Goal: Check status

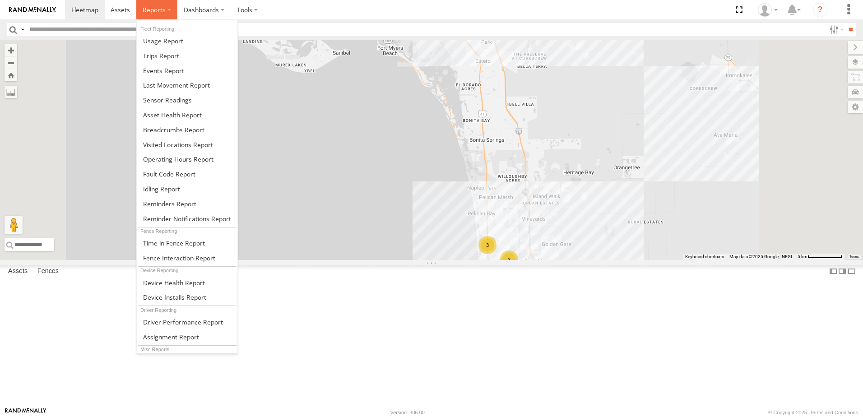
click at [162, 17] on label at bounding box center [156, 9] width 41 height 19
click at [164, 54] on span at bounding box center [161, 55] width 36 height 9
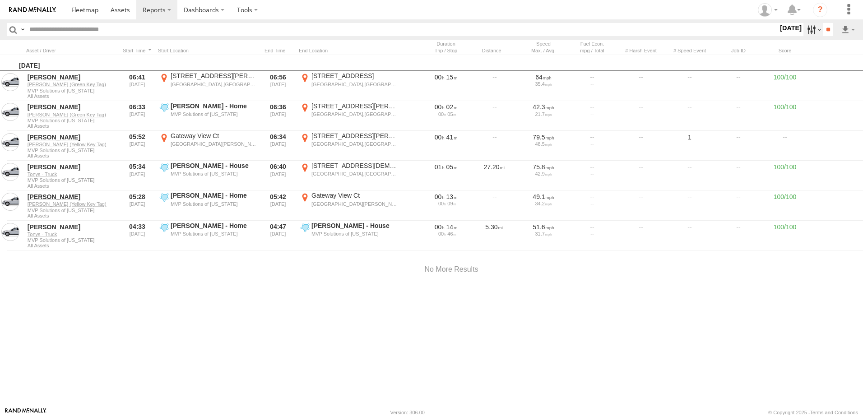
click at [806, 28] on label at bounding box center [813, 29] width 19 height 13
drag, startPoint x: 776, startPoint y: 79, endPoint x: 819, endPoint y: 80, distance: 43.3
click at [0, 0] on label at bounding box center [0, 0] width 0 height 0
click at [824, 30] on input "**" at bounding box center [828, 29] width 10 height 13
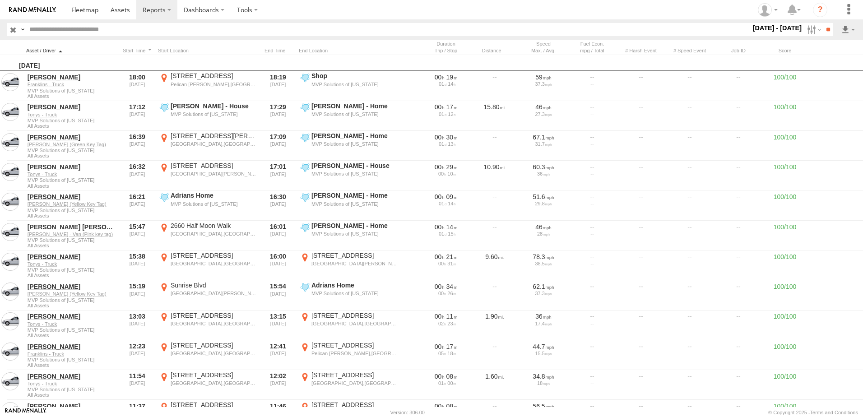
click at [60, 51] on div at bounding box center [71, 50] width 90 height 6
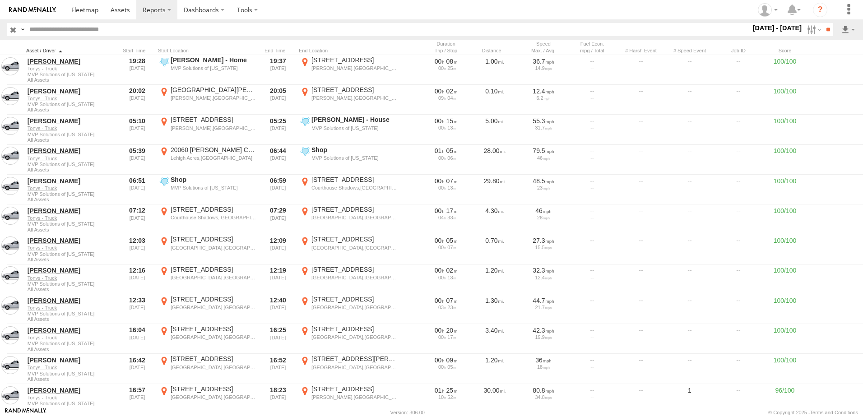
click at [60, 49] on div at bounding box center [71, 50] width 90 height 6
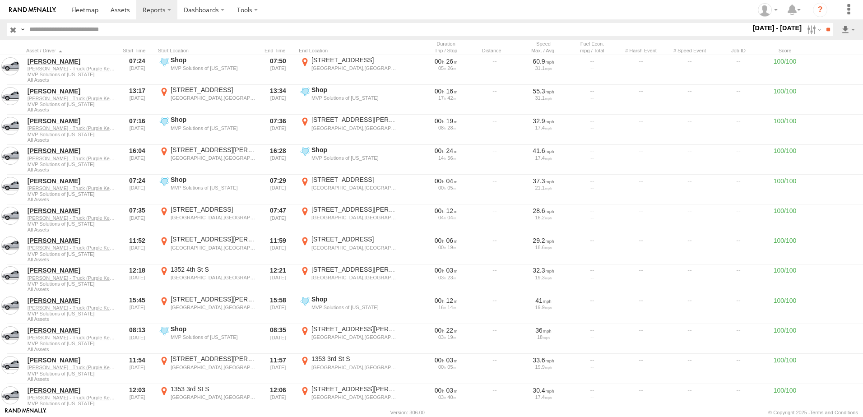
drag, startPoint x: 495, startPoint y: 9, endPoint x: 348, endPoint y: 14, distance: 146.8
drag, startPoint x: 348, startPoint y: 14, endPoint x: 617, endPoint y: 9, distance: 269.1
drag, startPoint x: 617, startPoint y: 9, endPoint x: 453, endPoint y: 30, distance: 165.2
drag, startPoint x: 453, startPoint y: 30, endPoint x: 353, endPoint y: 13, distance: 101.7
click at [367, 14] on section at bounding box center [463, 9] width 796 height 19
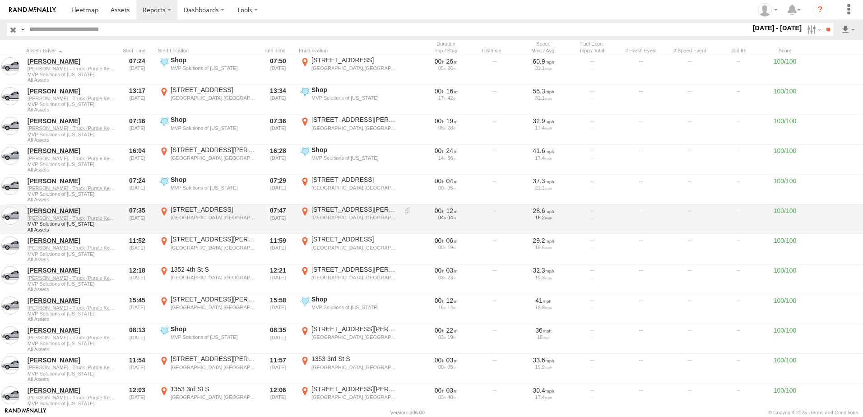
drag, startPoint x: 346, startPoint y: 12, endPoint x: 574, endPoint y: 224, distance: 311.4
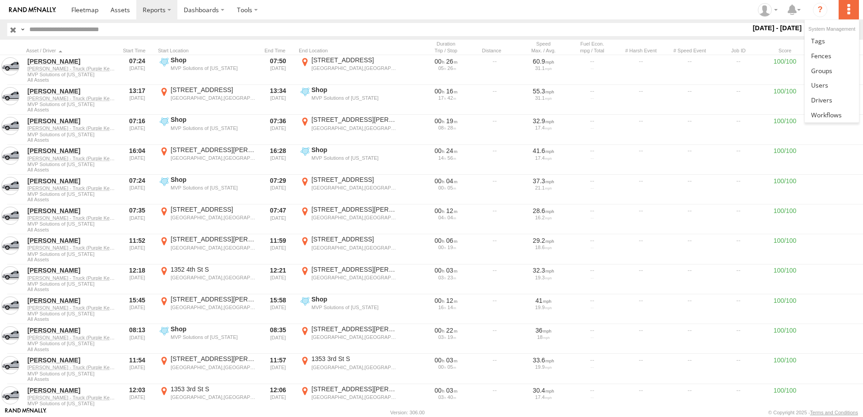
click at [849, 10] on label at bounding box center [849, 9] width 20 height 19
click at [284, 10] on section at bounding box center [463, 9] width 796 height 19
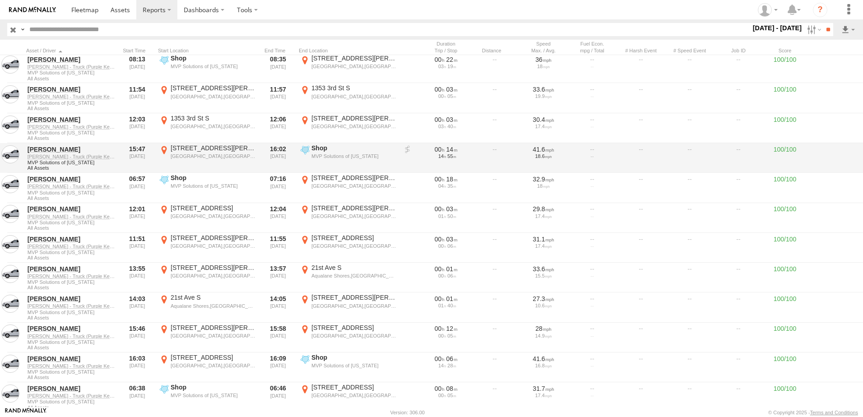
scroll to position [316, 0]
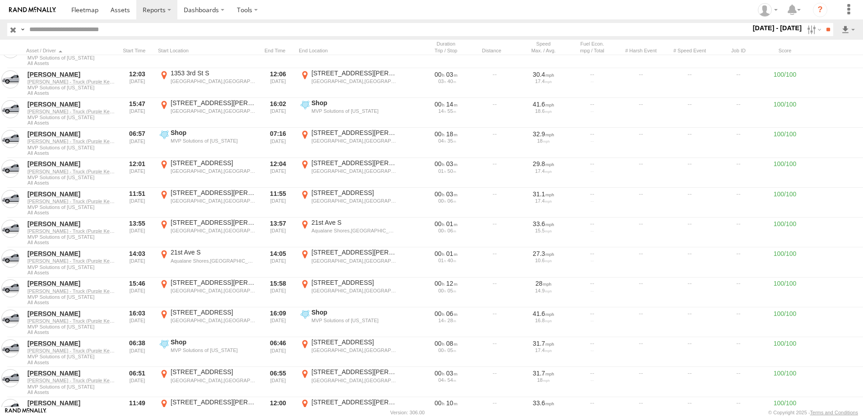
click at [549, 9] on section at bounding box center [463, 9] width 796 height 19
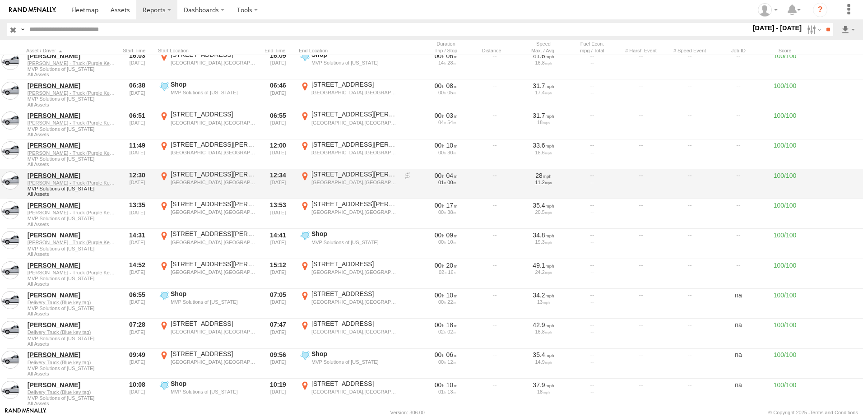
scroll to position [587, 0]
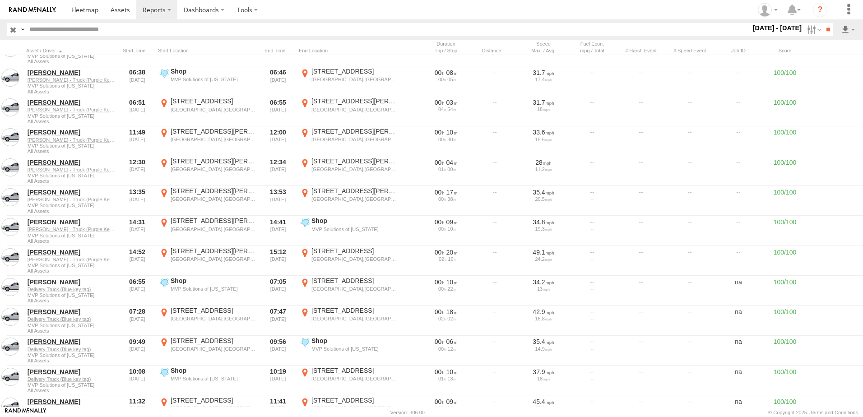
click at [306, 11] on section at bounding box center [463, 9] width 796 height 19
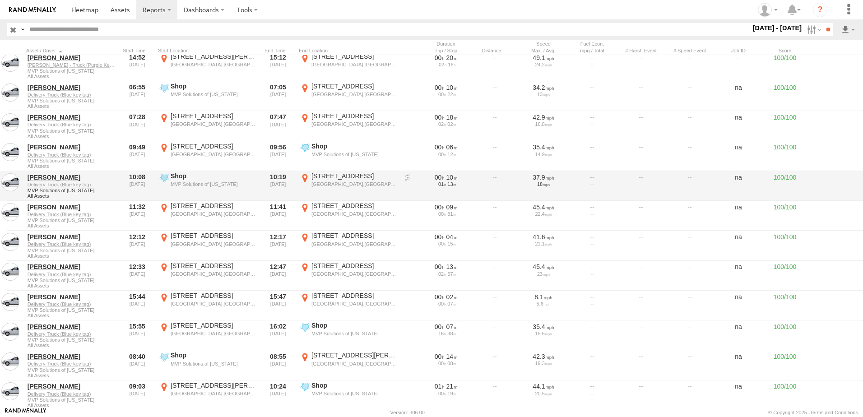
scroll to position [767, 0]
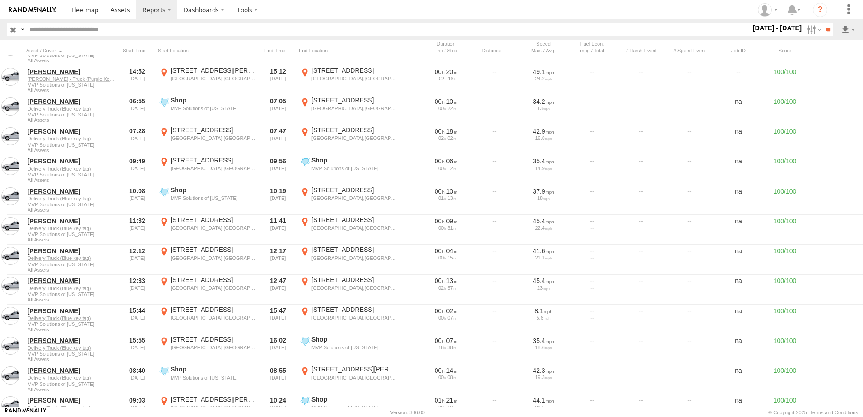
click at [432, 9] on section at bounding box center [463, 9] width 796 height 19
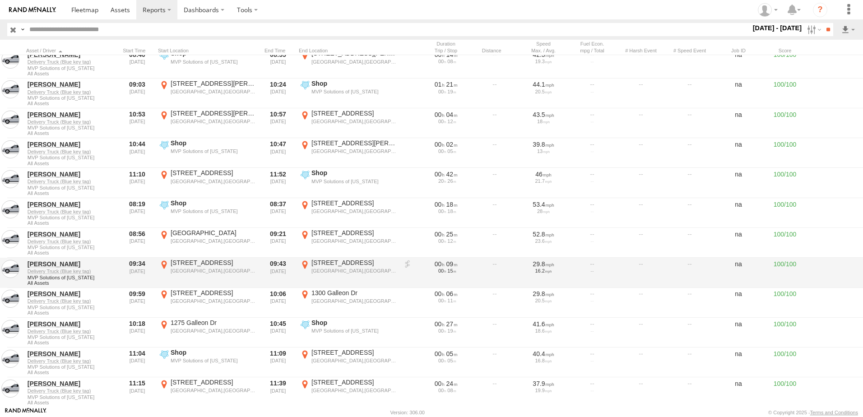
scroll to position [1038, 0]
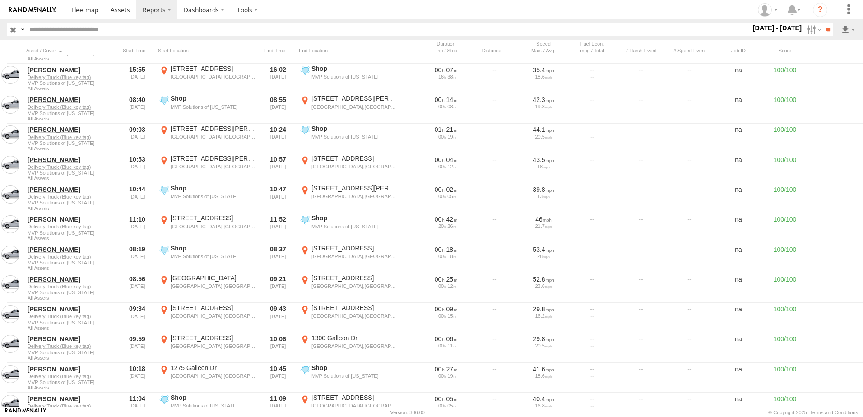
click at [464, 9] on section at bounding box center [463, 9] width 796 height 19
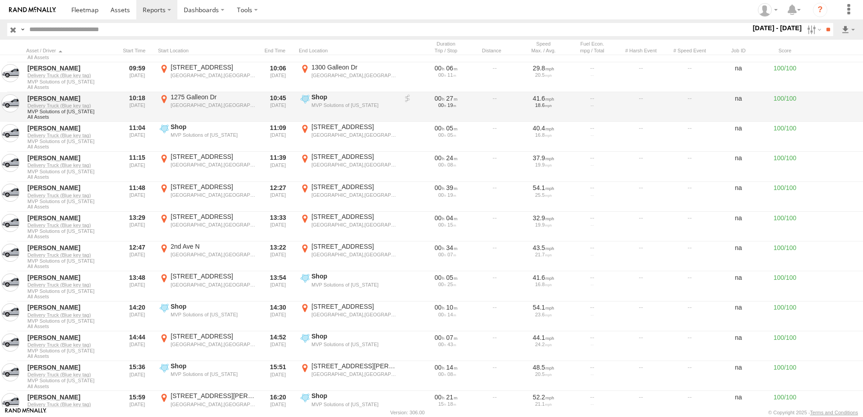
scroll to position [1354, 0]
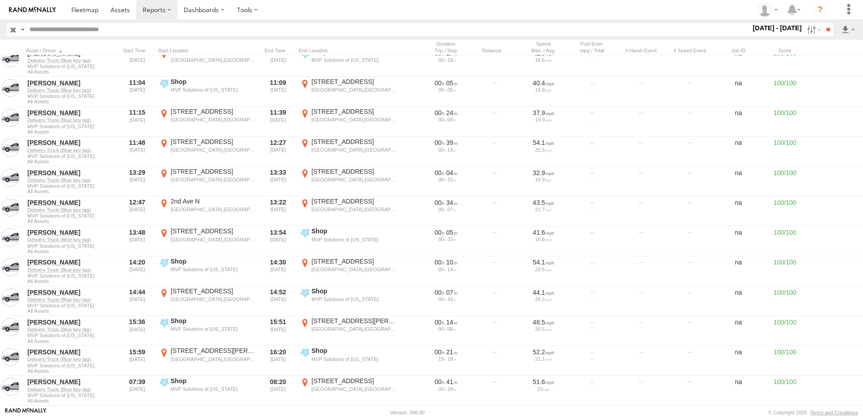
click at [324, 12] on section at bounding box center [463, 9] width 796 height 19
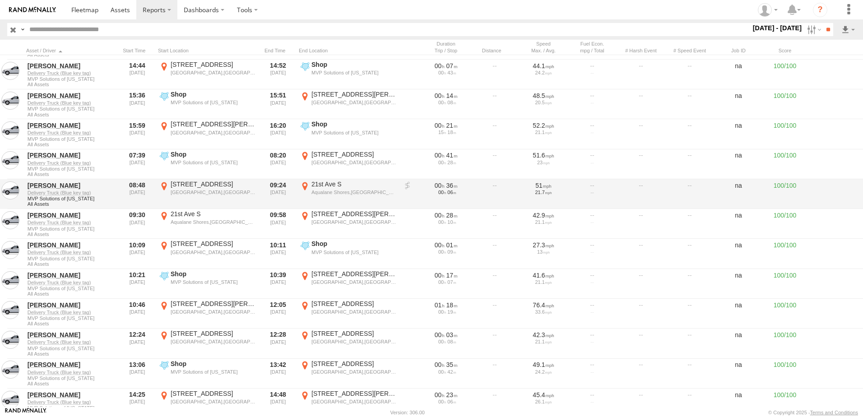
scroll to position [1670, 0]
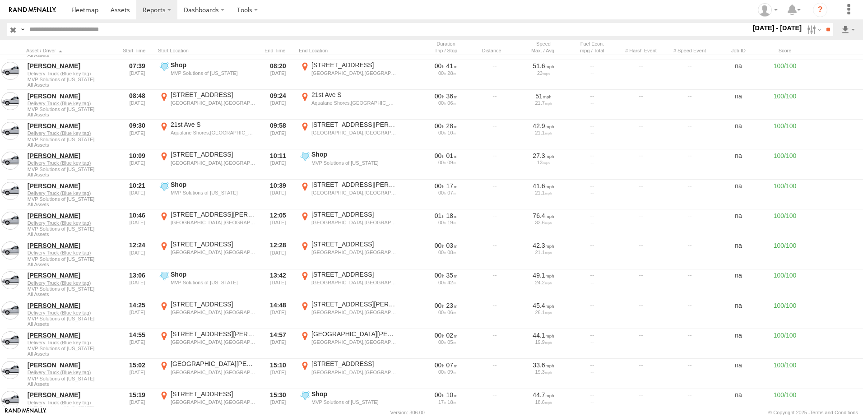
click at [298, 6] on section at bounding box center [463, 9] width 796 height 19
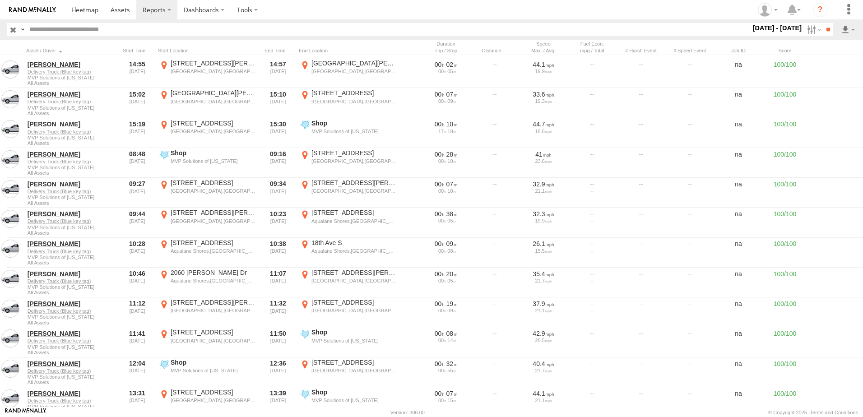
scroll to position [1986, 0]
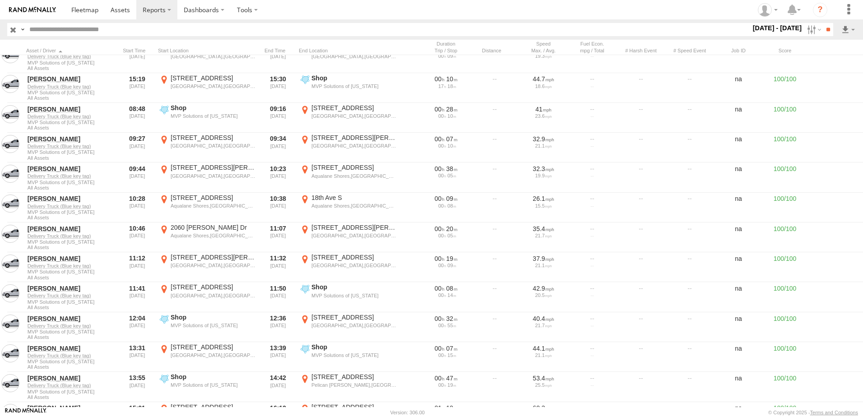
click at [466, 15] on section at bounding box center [463, 9] width 796 height 19
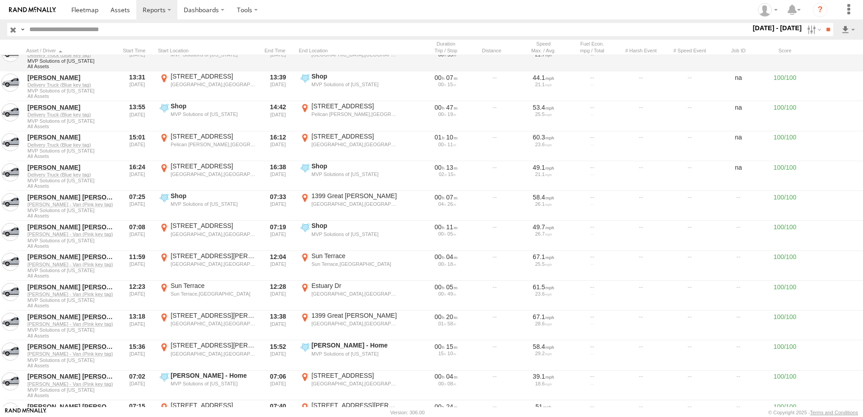
scroll to position [2302, 0]
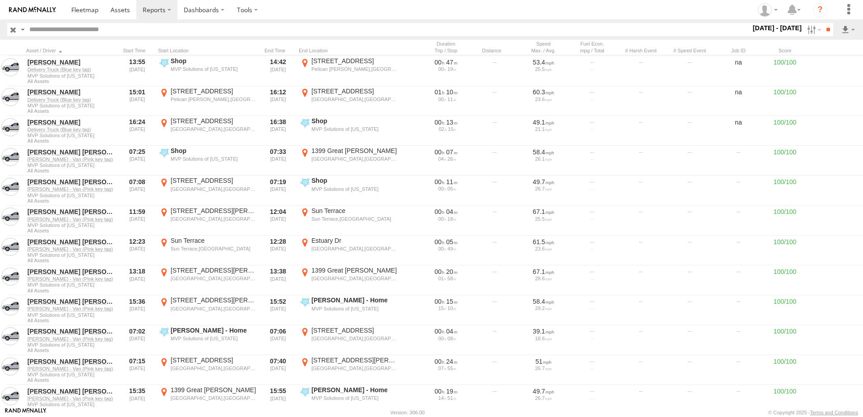
drag, startPoint x: 353, startPoint y: 8, endPoint x: 291, endPoint y: 7, distance: 62.3
click at [291, 7] on section at bounding box center [463, 9] width 796 height 19
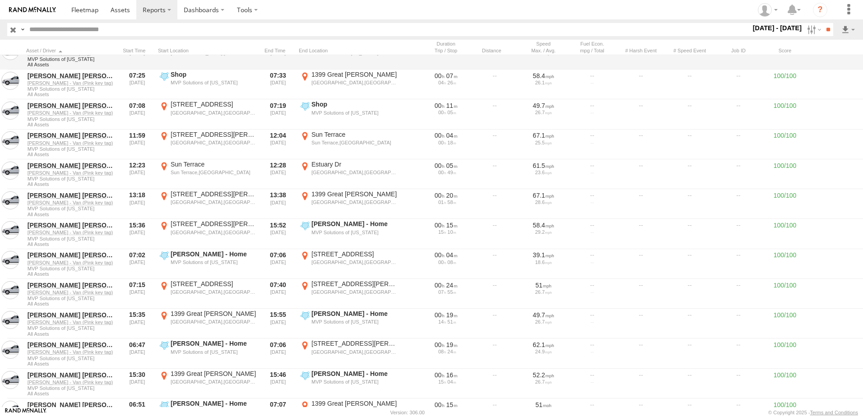
scroll to position [2393, 0]
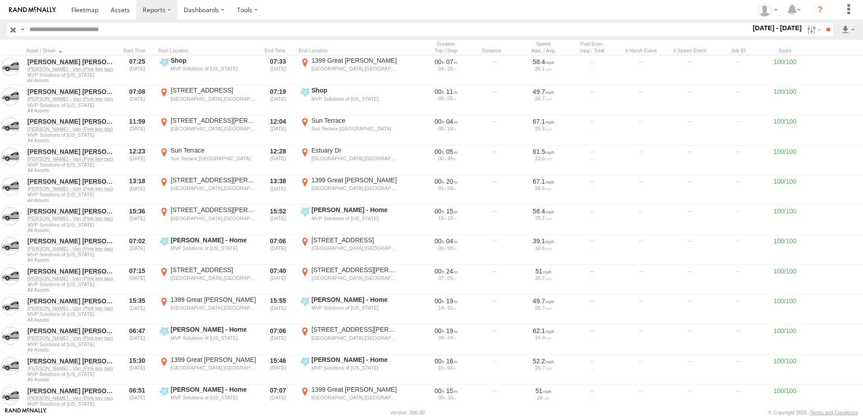
drag, startPoint x: 453, startPoint y: 14, endPoint x: 372, endPoint y: 10, distance: 81.4
click at [372, 11] on section at bounding box center [463, 9] width 796 height 19
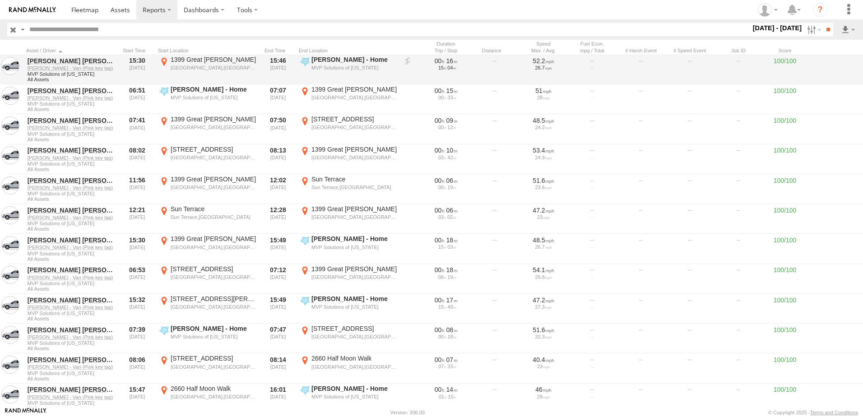
scroll to position [2709, 0]
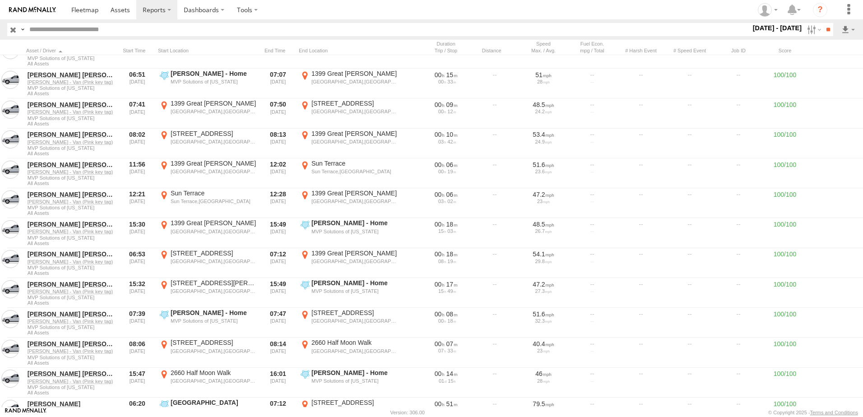
click at [323, 11] on section at bounding box center [463, 9] width 796 height 19
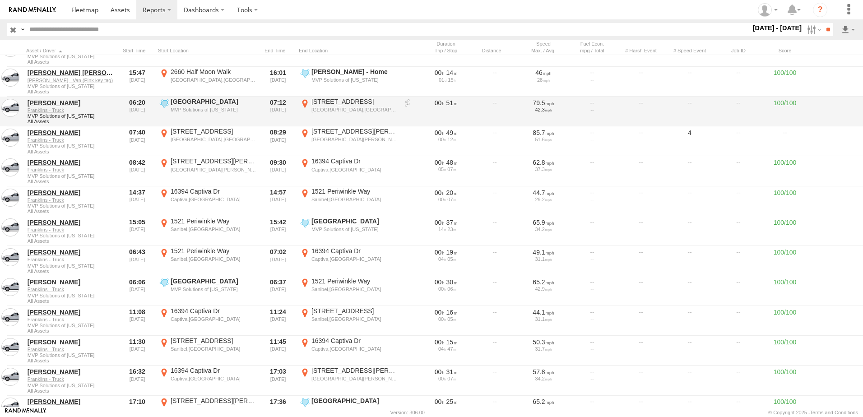
scroll to position [3025, 0]
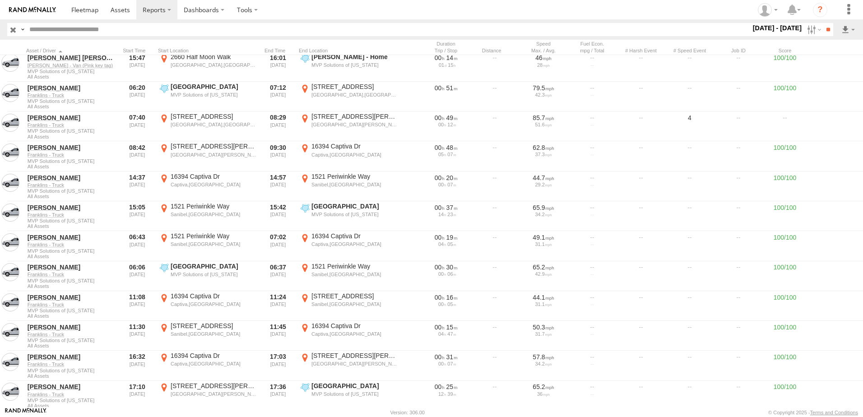
drag, startPoint x: 431, startPoint y: 13, endPoint x: 383, endPoint y: 9, distance: 47.5
click at [384, 9] on section at bounding box center [463, 9] width 796 height 19
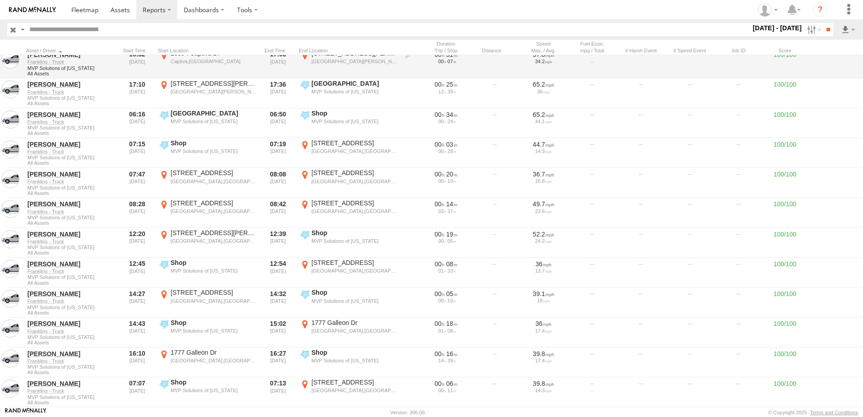
scroll to position [3341, 0]
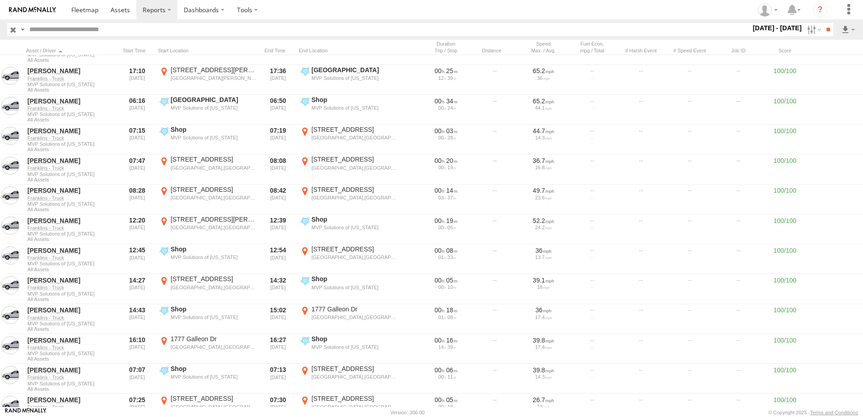
click at [372, 9] on section at bounding box center [463, 9] width 796 height 19
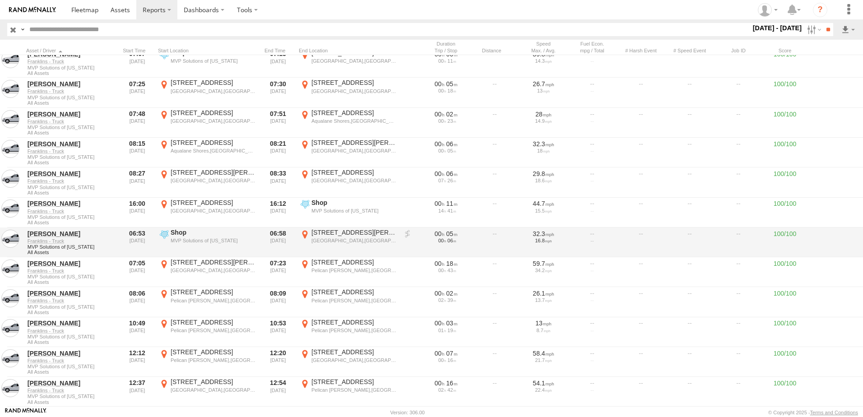
scroll to position [3612, 0]
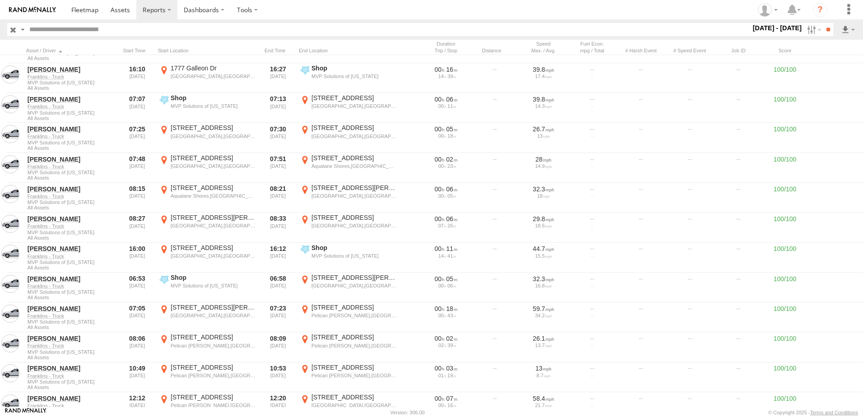
drag, startPoint x: 441, startPoint y: 11, endPoint x: 318, endPoint y: 8, distance: 122.8
click at [317, 5] on section at bounding box center [463, 9] width 796 height 19
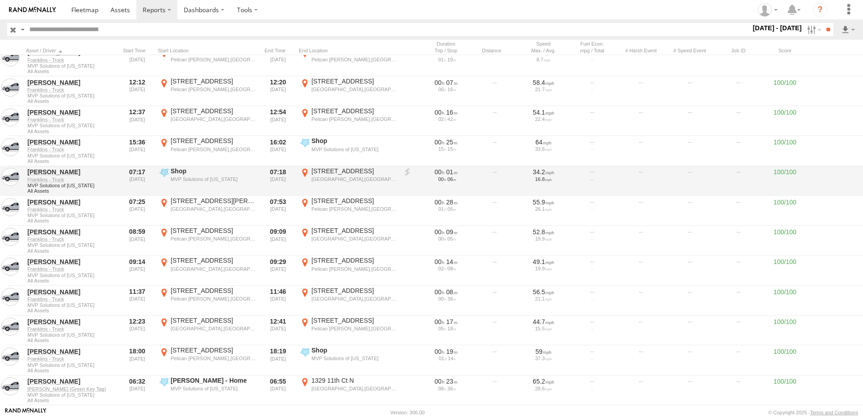
scroll to position [3883, 0]
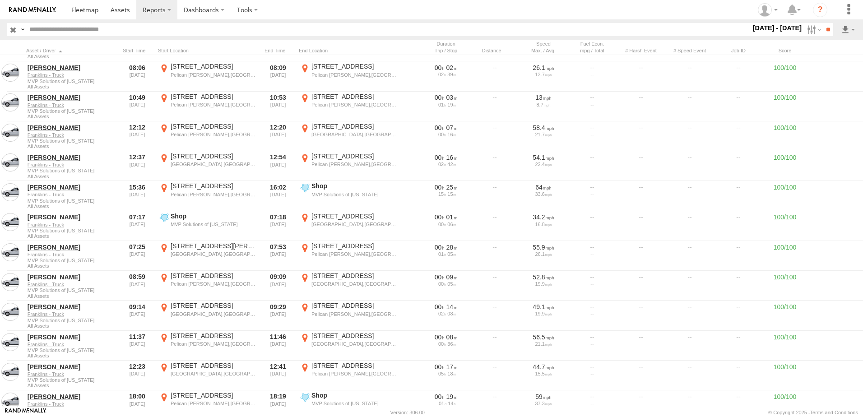
click at [512, 17] on section at bounding box center [463, 9] width 796 height 19
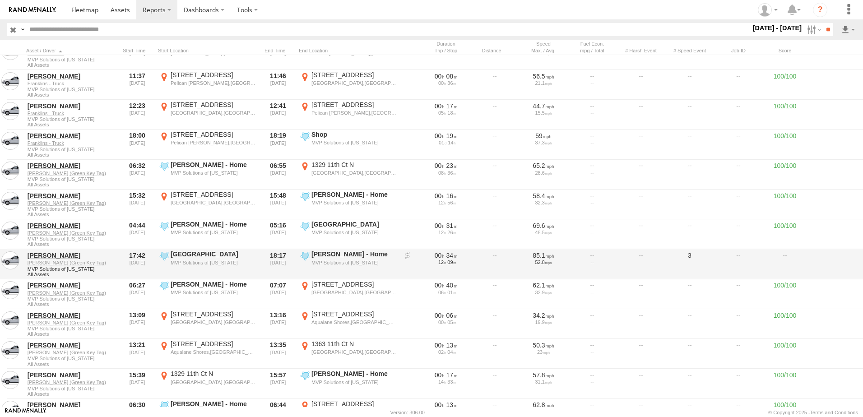
scroll to position [4153, 0]
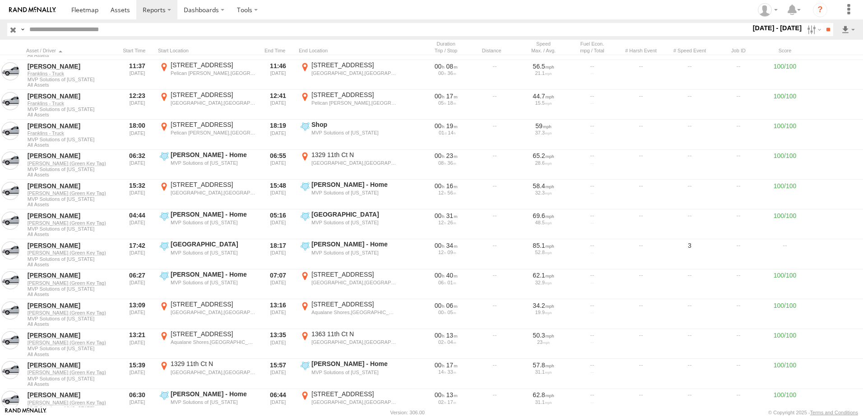
click at [563, 6] on section at bounding box center [463, 9] width 796 height 19
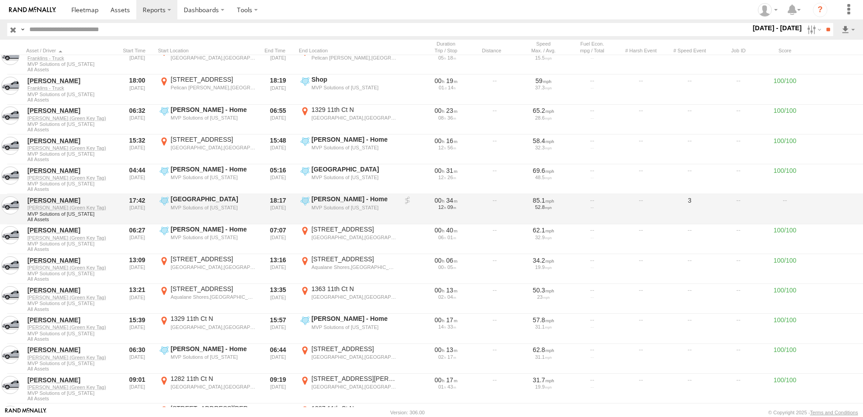
scroll to position [4244, 0]
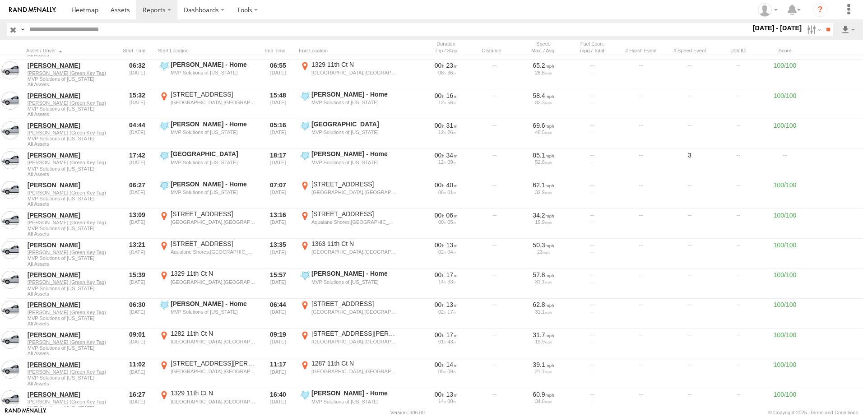
drag, startPoint x: 535, startPoint y: 14, endPoint x: 430, endPoint y: 6, distance: 105.5
click at [430, 6] on section at bounding box center [463, 9] width 796 height 19
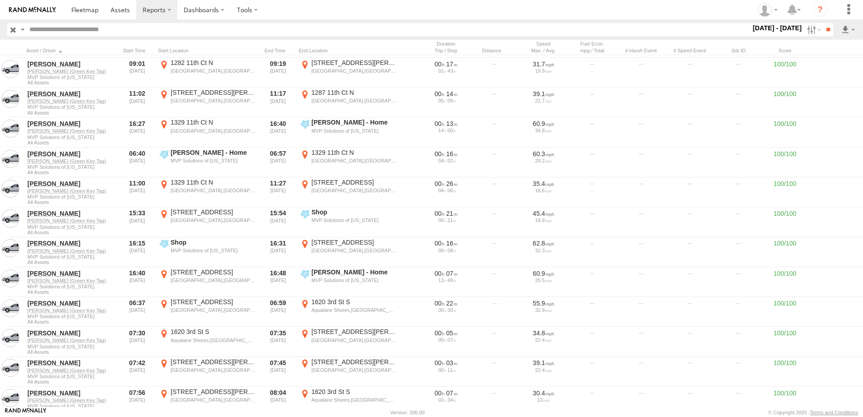
scroll to position [4560, 0]
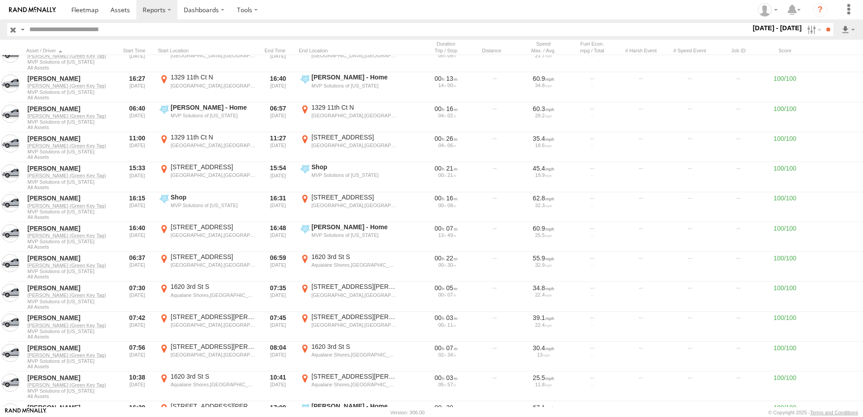
drag, startPoint x: 331, startPoint y: 10, endPoint x: 305, endPoint y: 10, distance: 26.2
click at [305, 10] on section at bounding box center [463, 9] width 796 height 19
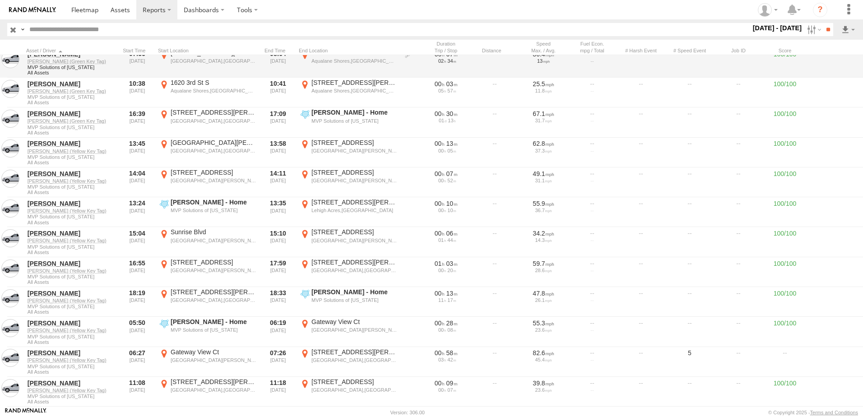
scroll to position [4876, 0]
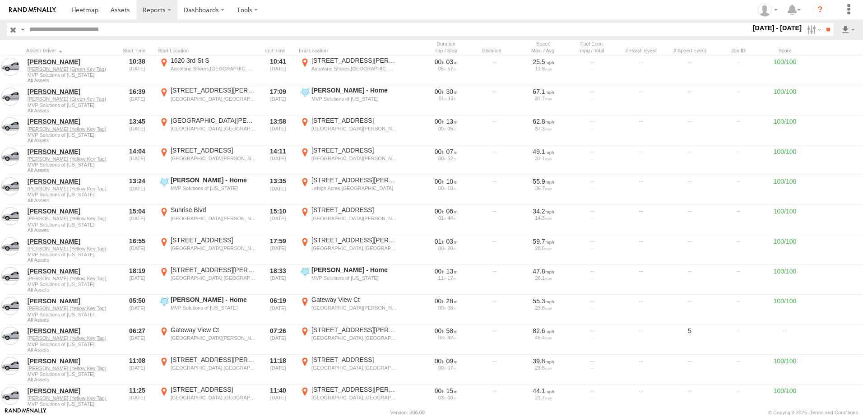
drag, startPoint x: 470, startPoint y: 13, endPoint x: 363, endPoint y: 13, distance: 106.5
click at [363, 13] on section at bounding box center [463, 9] width 796 height 19
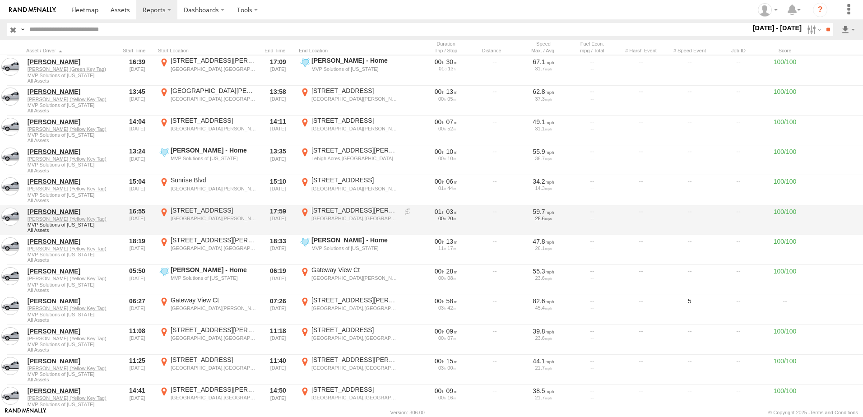
scroll to position [4921, 0]
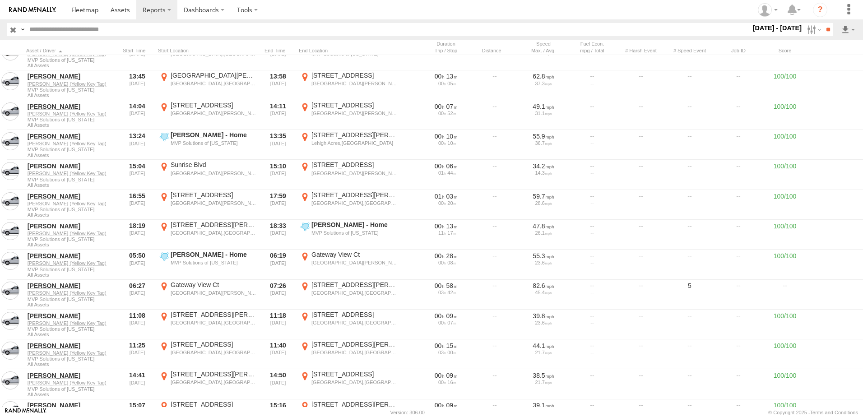
drag, startPoint x: 454, startPoint y: 10, endPoint x: 446, endPoint y: 9, distance: 7.7
click at [446, 9] on section at bounding box center [463, 9] width 796 height 19
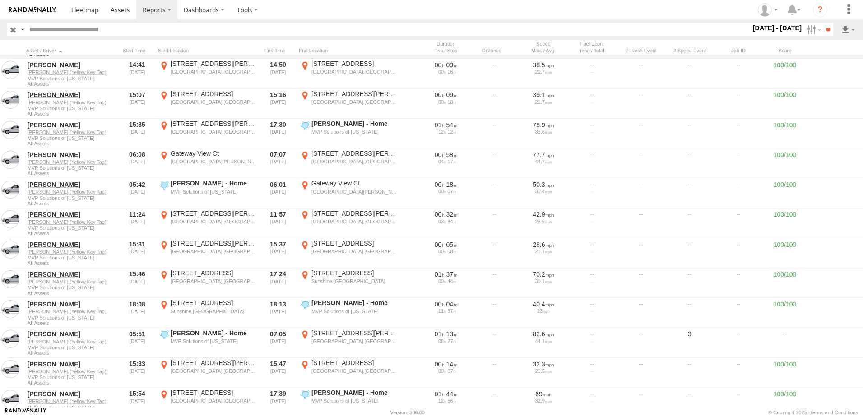
scroll to position [5237, 0]
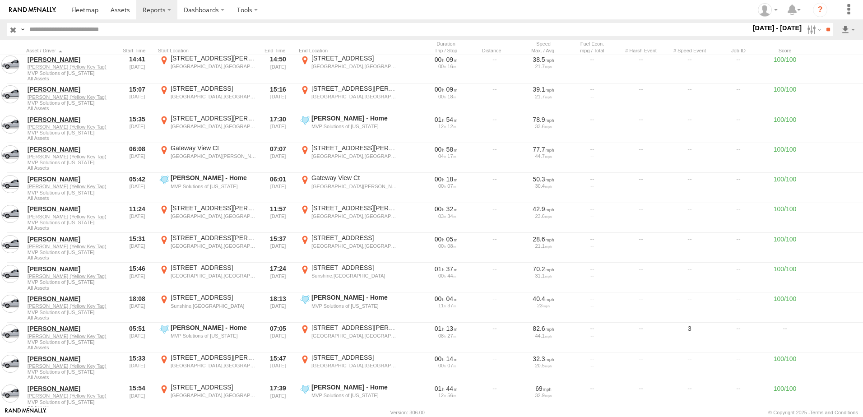
click at [332, 8] on section at bounding box center [463, 9] width 796 height 19
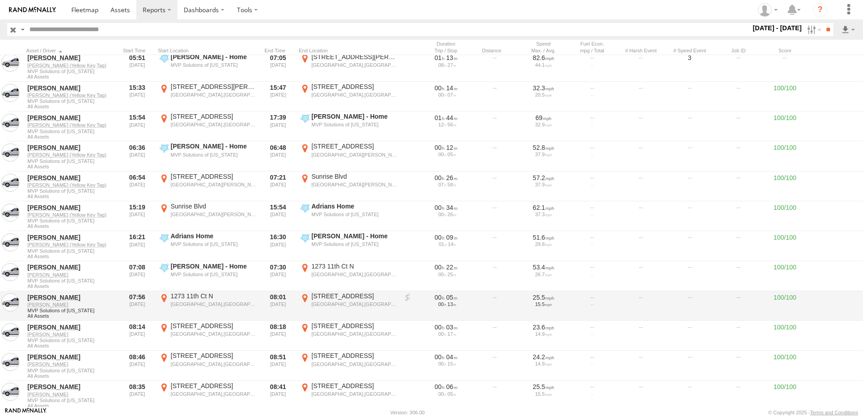
scroll to position [5553, 0]
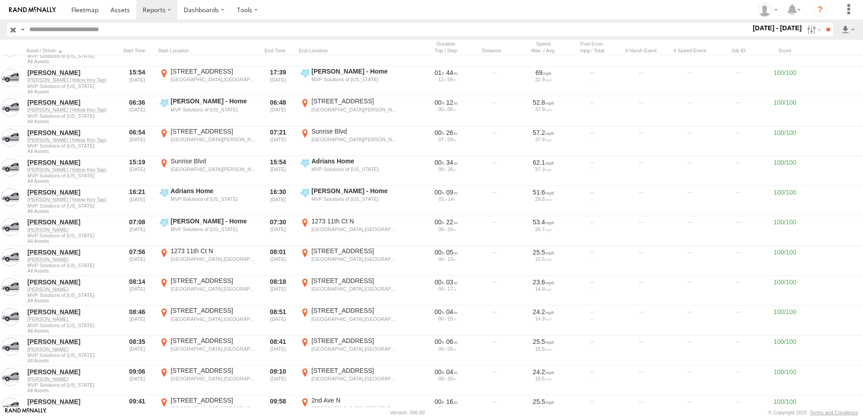
drag, startPoint x: 332, startPoint y: 15, endPoint x: 301, endPoint y: 9, distance: 31.2
click at [301, 9] on section at bounding box center [463, 9] width 796 height 19
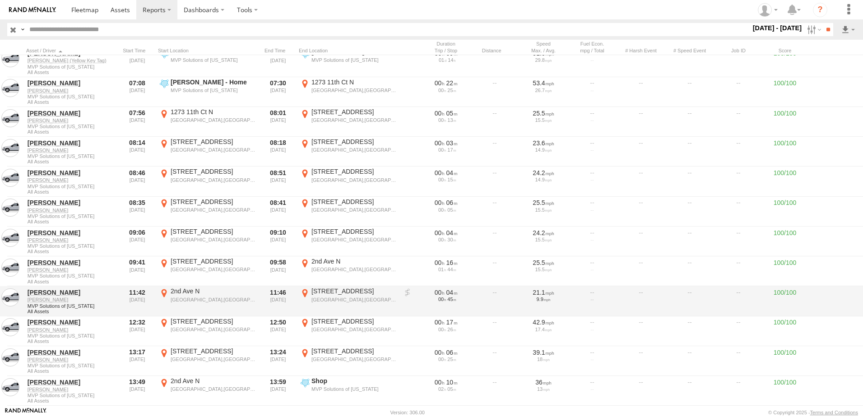
scroll to position [5688, 0]
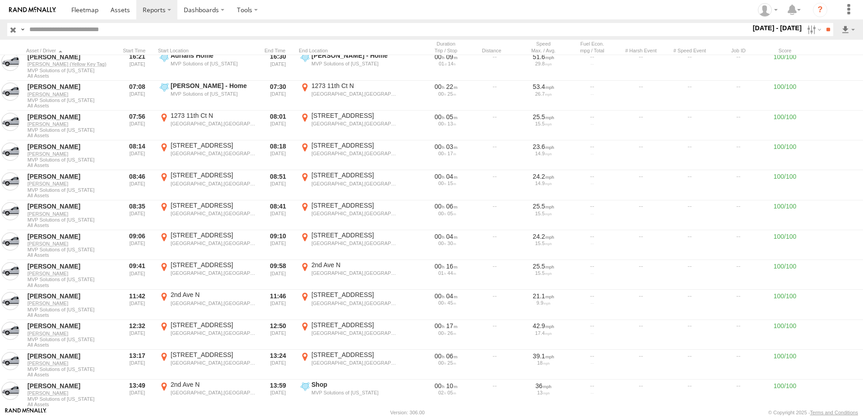
click at [495, 11] on section at bounding box center [463, 9] width 796 height 19
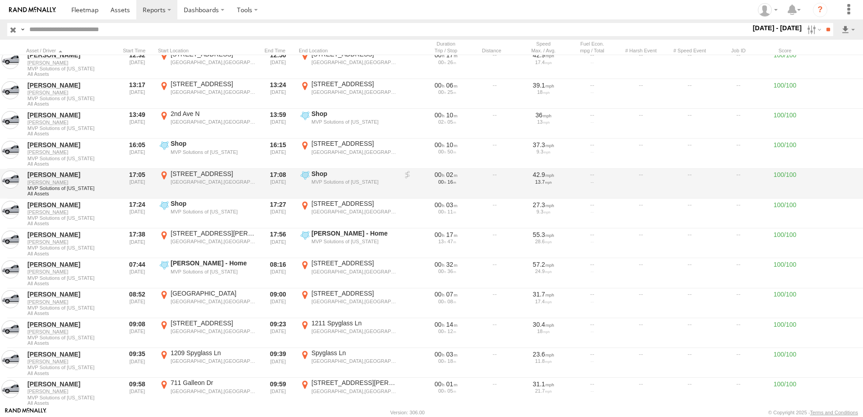
scroll to position [6004, 0]
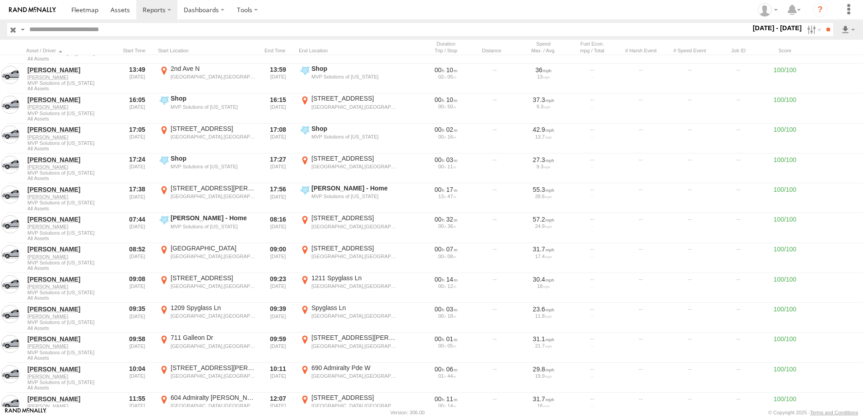
click at [457, 14] on section at bounding box center [463, 9] width 796 height 19
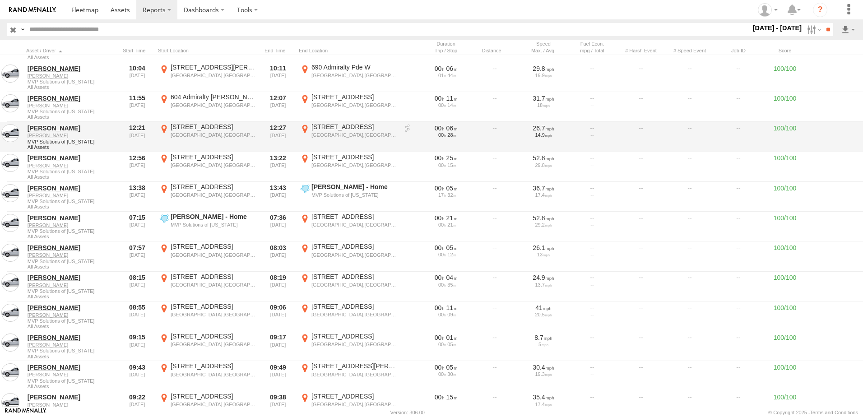
scroll to position [6320, 0]
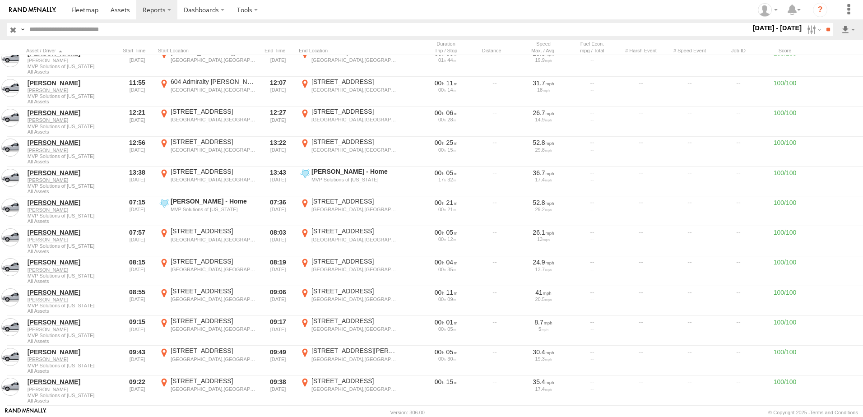
click at [538, 14] on section at bounding box center [463, 9] width 796 height 19
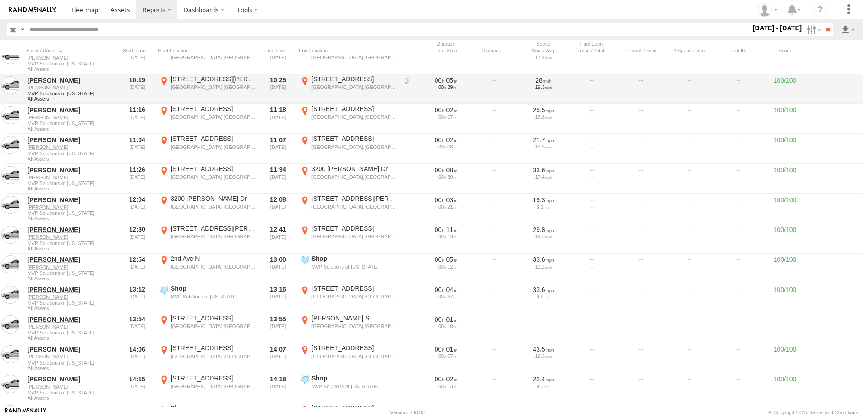
scroll to position [6636, 0]
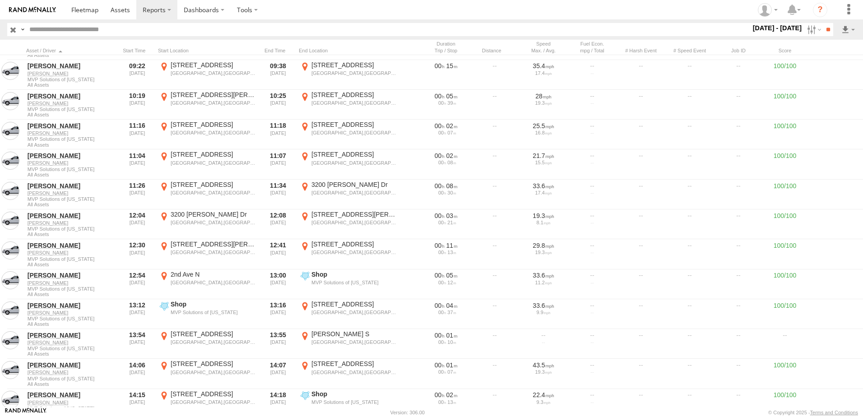
drag, startPoint x: 482, startPoint y: 10, endPoint x: 433, endPoint y: 7, distance: 48.4
click at [433, 7] on section at bounding box center [463, 9] width 796 height 19
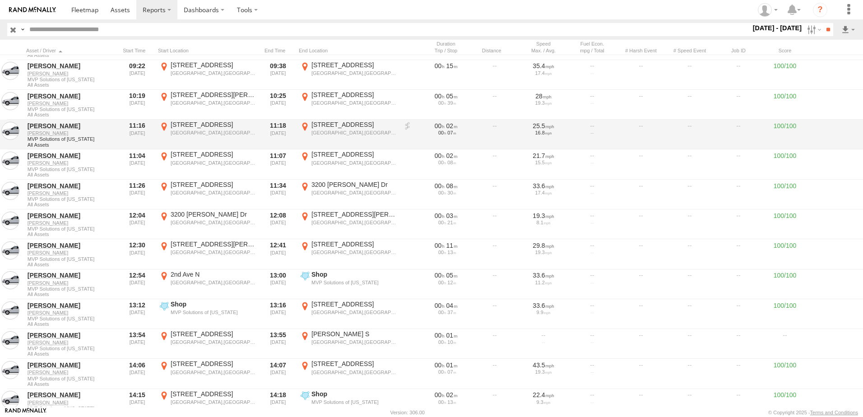
click at [651, 138] on div at bounding box center [640, 135] width 45 height 28
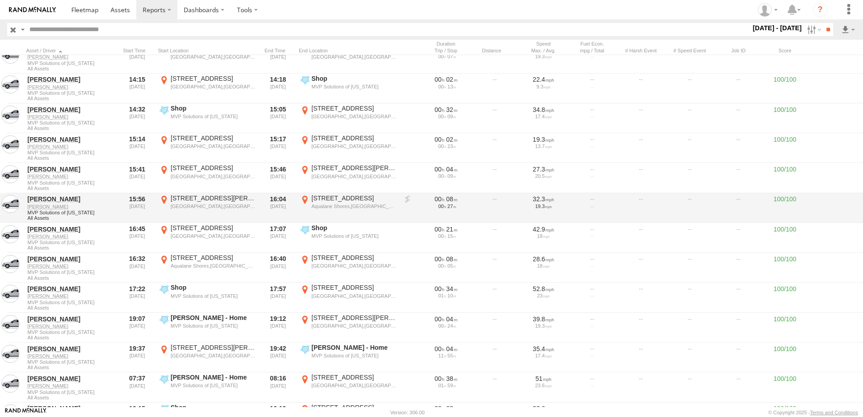
scroll to position [6952, 0]
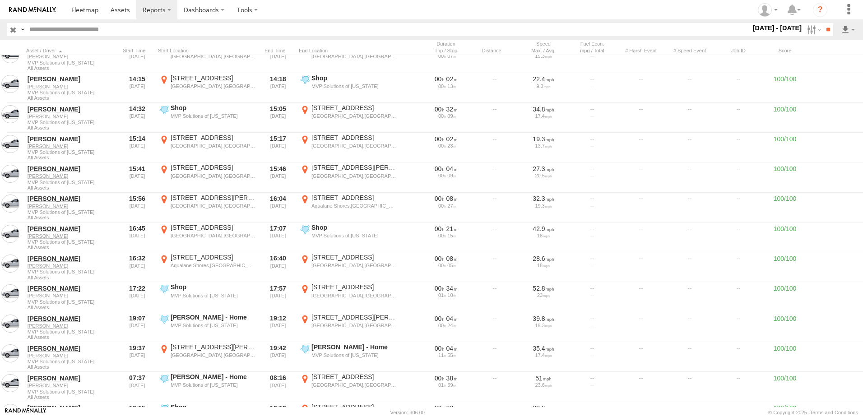
click at [411, 19] on section at bounding box center [463, 9] width 796 height 19
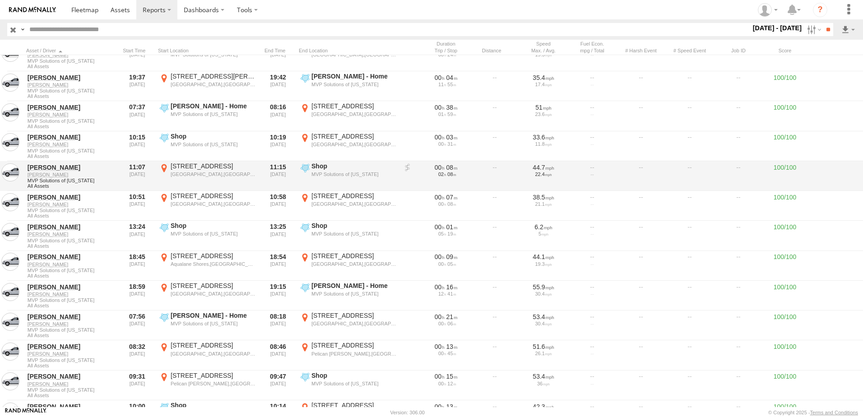
scroll to position [7268, 0]
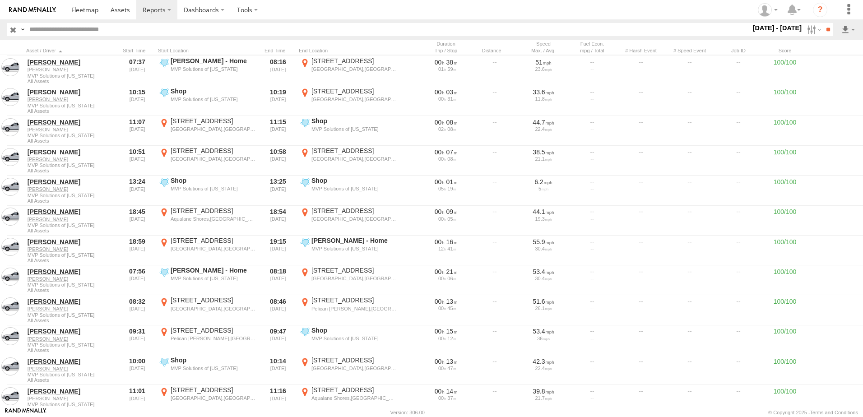
drag, startPoint x: 427, startPoint y: 14, endPoint x: 430, endPoint y: 18, distance: 4.8
click at [427, 14] on section at bounding box center [463, 9] width 796 height 19
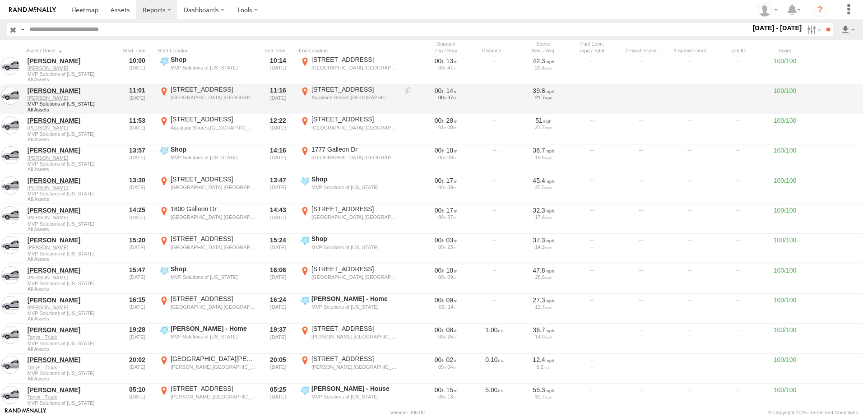
scroll to position [7584, 0]
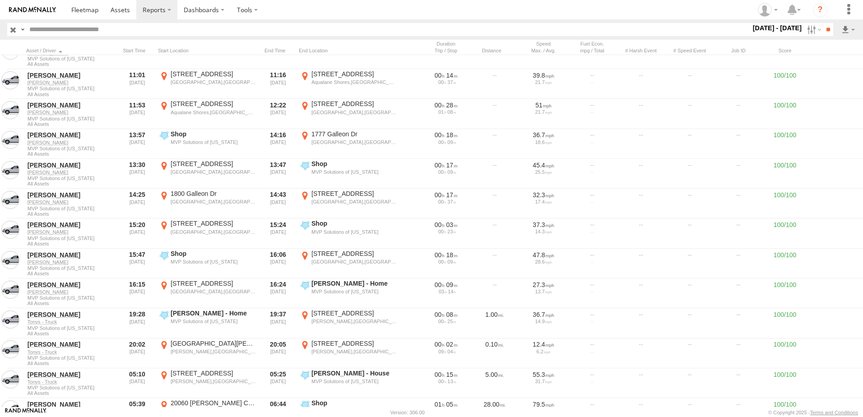
click at [561, 17] on section at bounding box center [463, 9] width 796 height 19
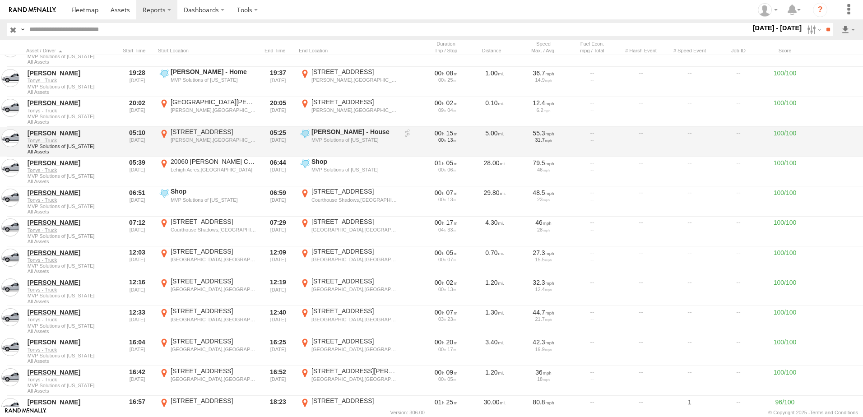
scroll to position [7810, 0]
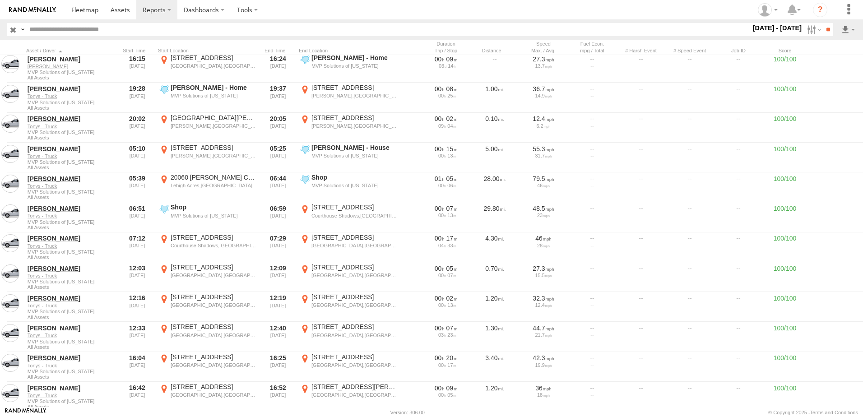
click at [403, 8] on section at bounding box center [463, 9] width 796 height 19
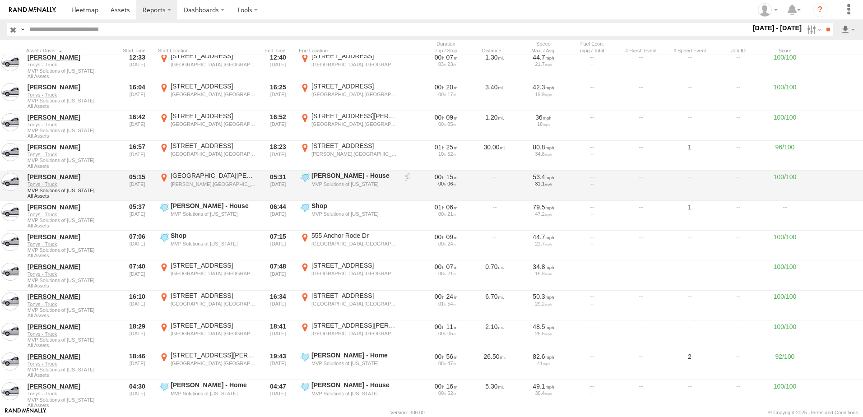
scroll to position [8126, 0]
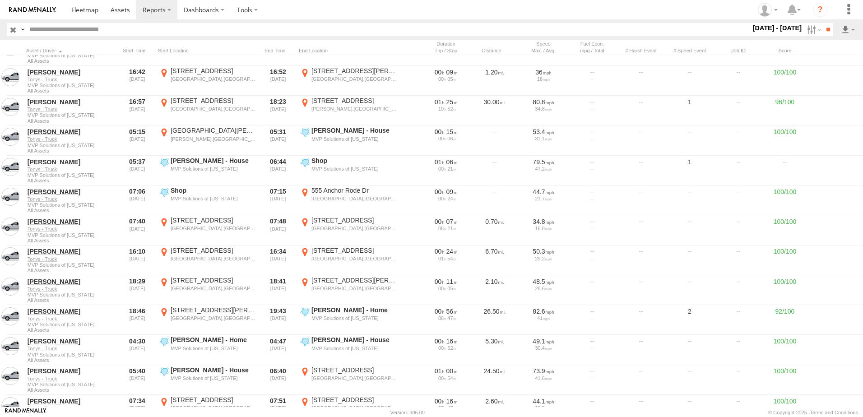
drag, startPoint x: 471, startPoint y: 13, endPoint x: 408, endPoint y: 5, distance: 63.6
click at [408, 5] on section at bounding box center [463, 9] width 796 height 19
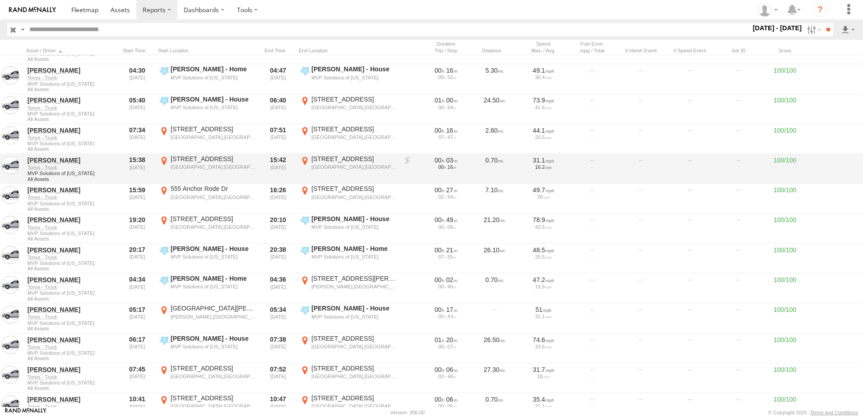
scroll to position [8442, 0]
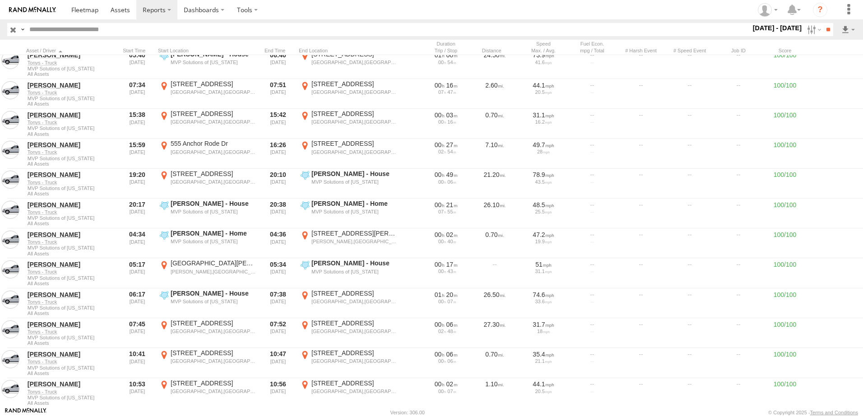
drag, startPoint x: 334, startPoint y: 10, endPoint x: 298, endPoint y: 7, distance: 36.7
click at [299, 8] on section at bounding box center [463, 9] width 796 height 19
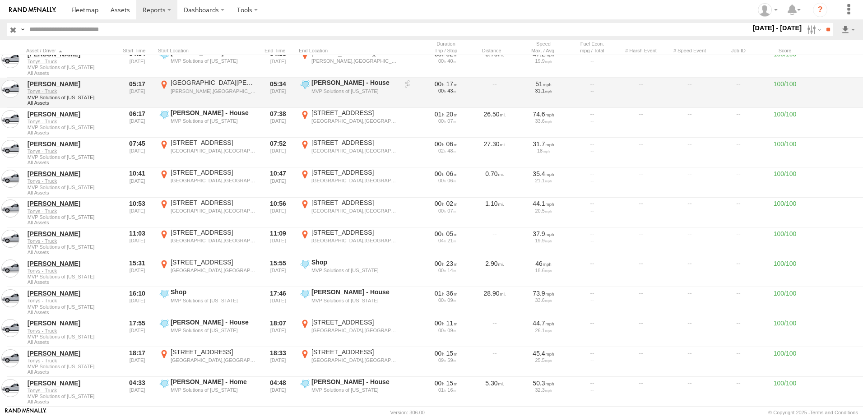
scroll to position [8668, 0]
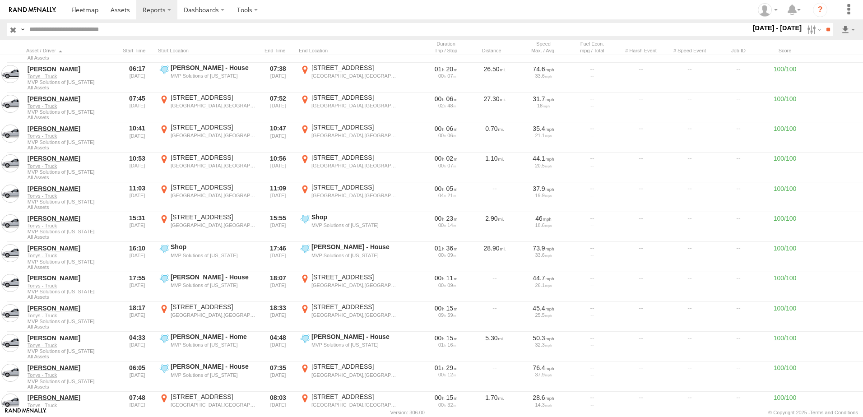
click at [406, 10] on section at bounding box center [463, 9] width 796 height 19
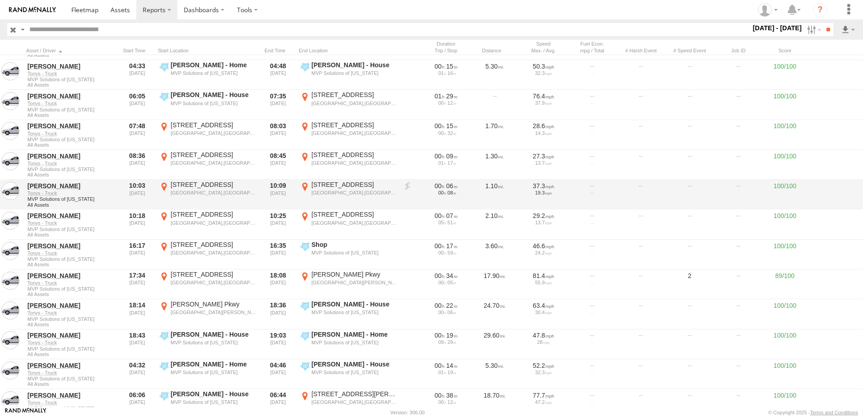
scroll to position [8984, 0]
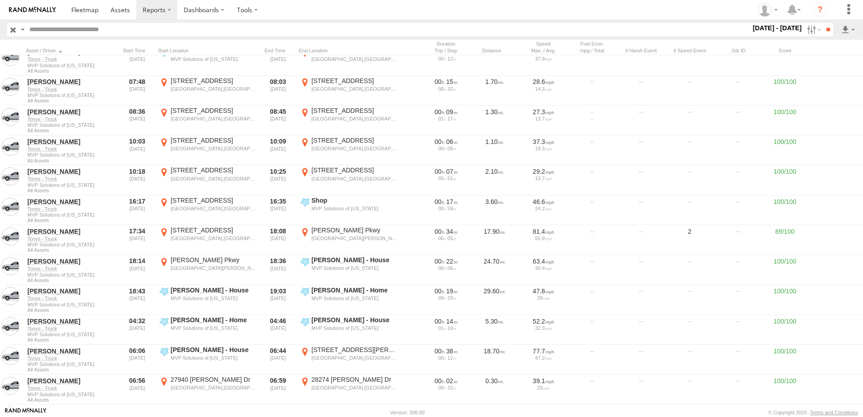
drag, startPoint x: 318, startPoint y: 9, endPoint x: 281, endPoint y: 11, distance: 36.6
click at [281, 11] on section at bounding box center [463, 9] width 796 height 19
click at [413, 11] on section at bounding box center [463, 9] width 796 height 19
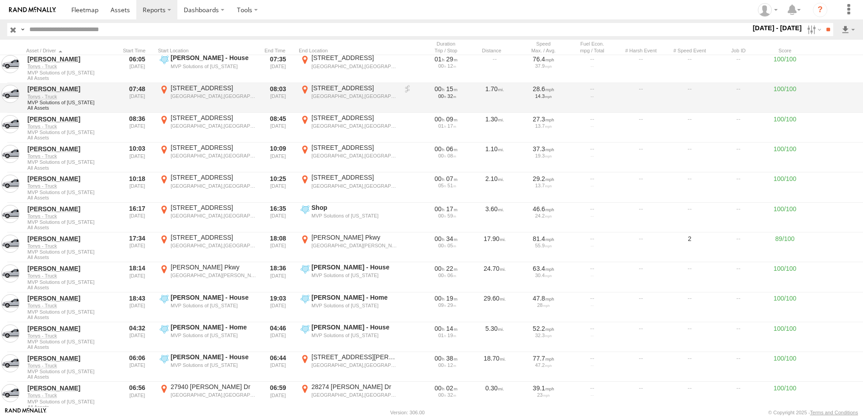
scroll to position [8976, 0]
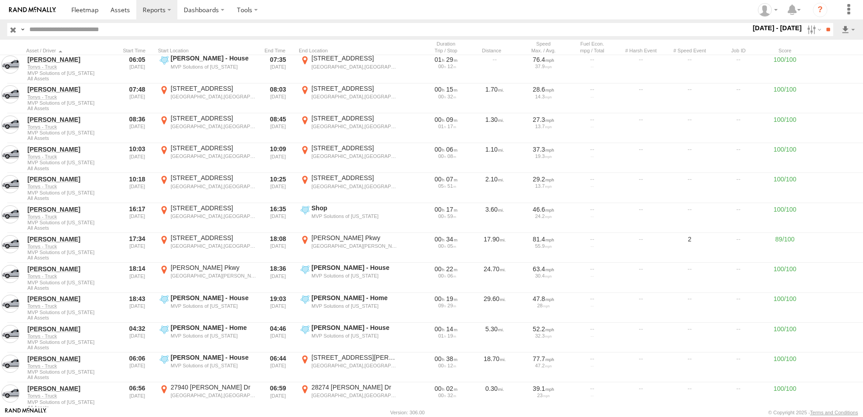
click at [367, 15] on section at bounding box center [463, 9] width 796 height 19
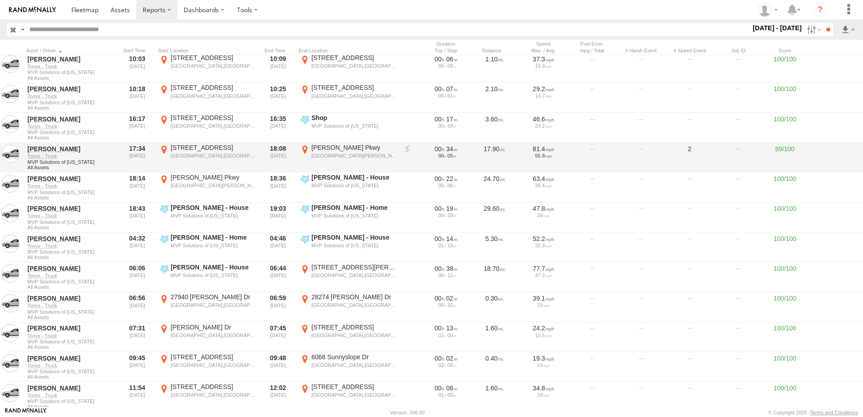
scroll to position [9112, 0]
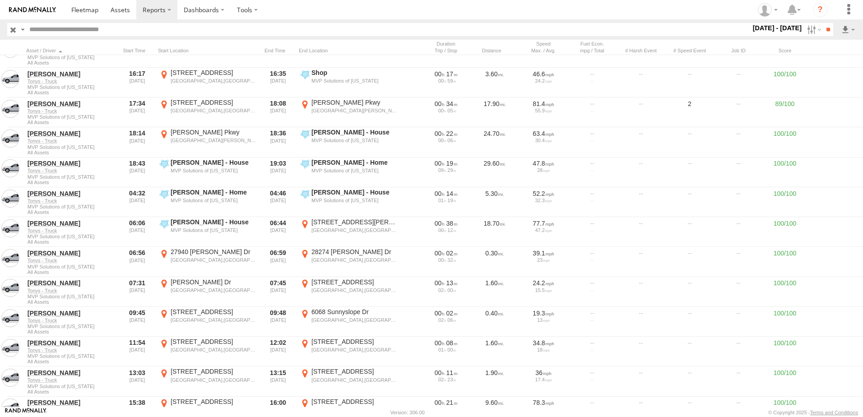
click at [481, 7] on section at bounding box center [463, 9] width 796 height 19
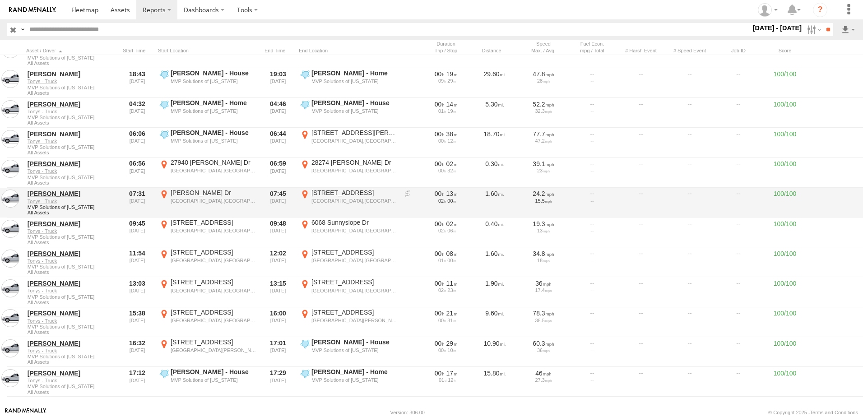
scroll to position [9247, 0]
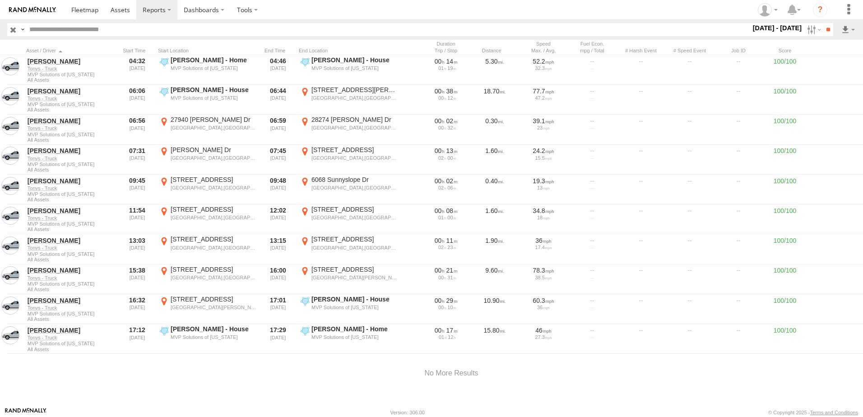
click at [519, 16] on section at bounding box center [463, 9] width 796 height 19
click at [219, 11] on label "Dashboards" at bounding box center [203, 9] width 53 height 19
click at [214, 40] on span at bounding box center [210, 42] width 52 height 9
